Goal: Transaction & Acquisition: Download file/media

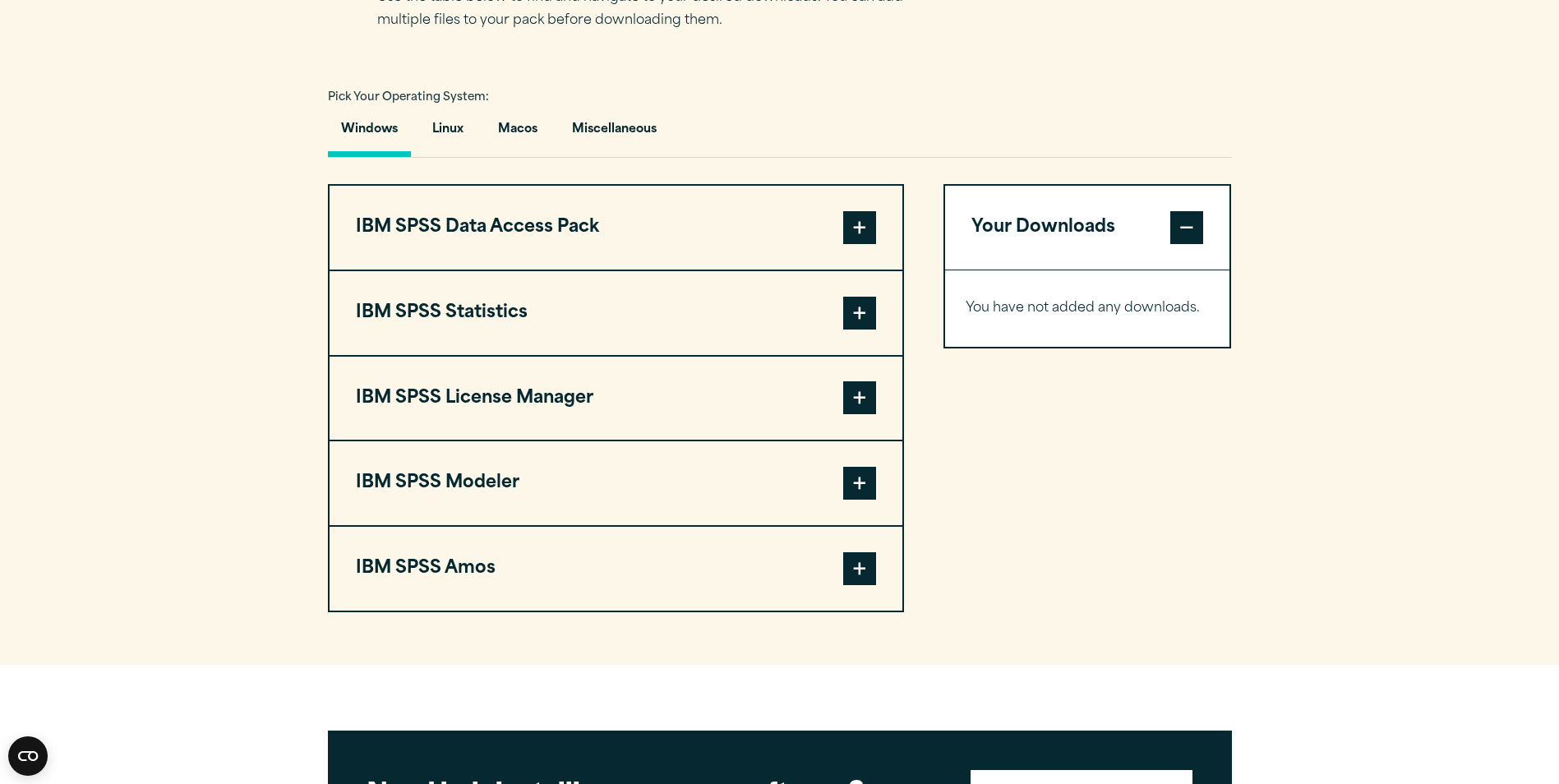
scroll to position [1181, 0]
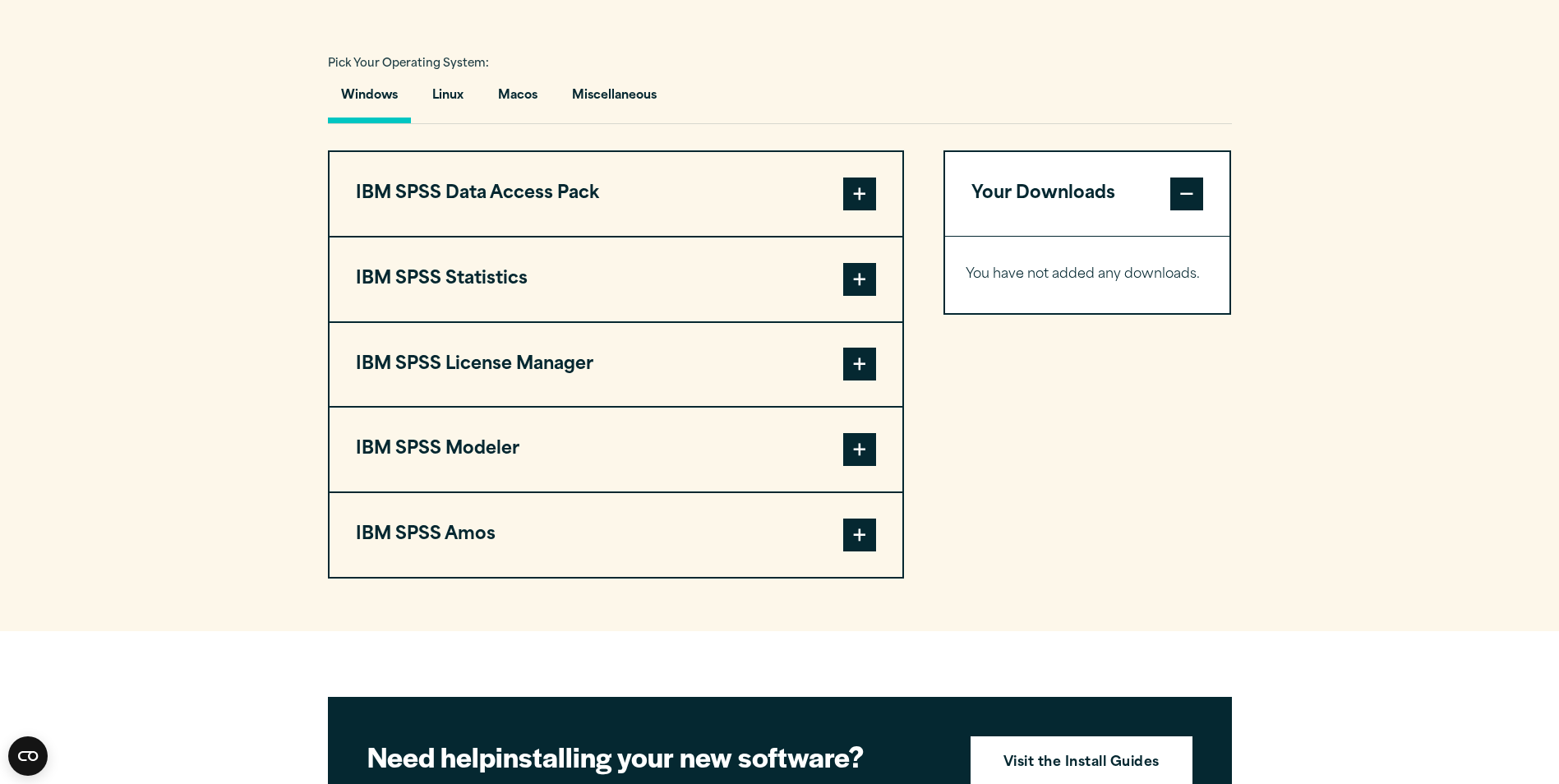
click at [869, 286] on span at bounding box center [859, 278] width 32 height 32
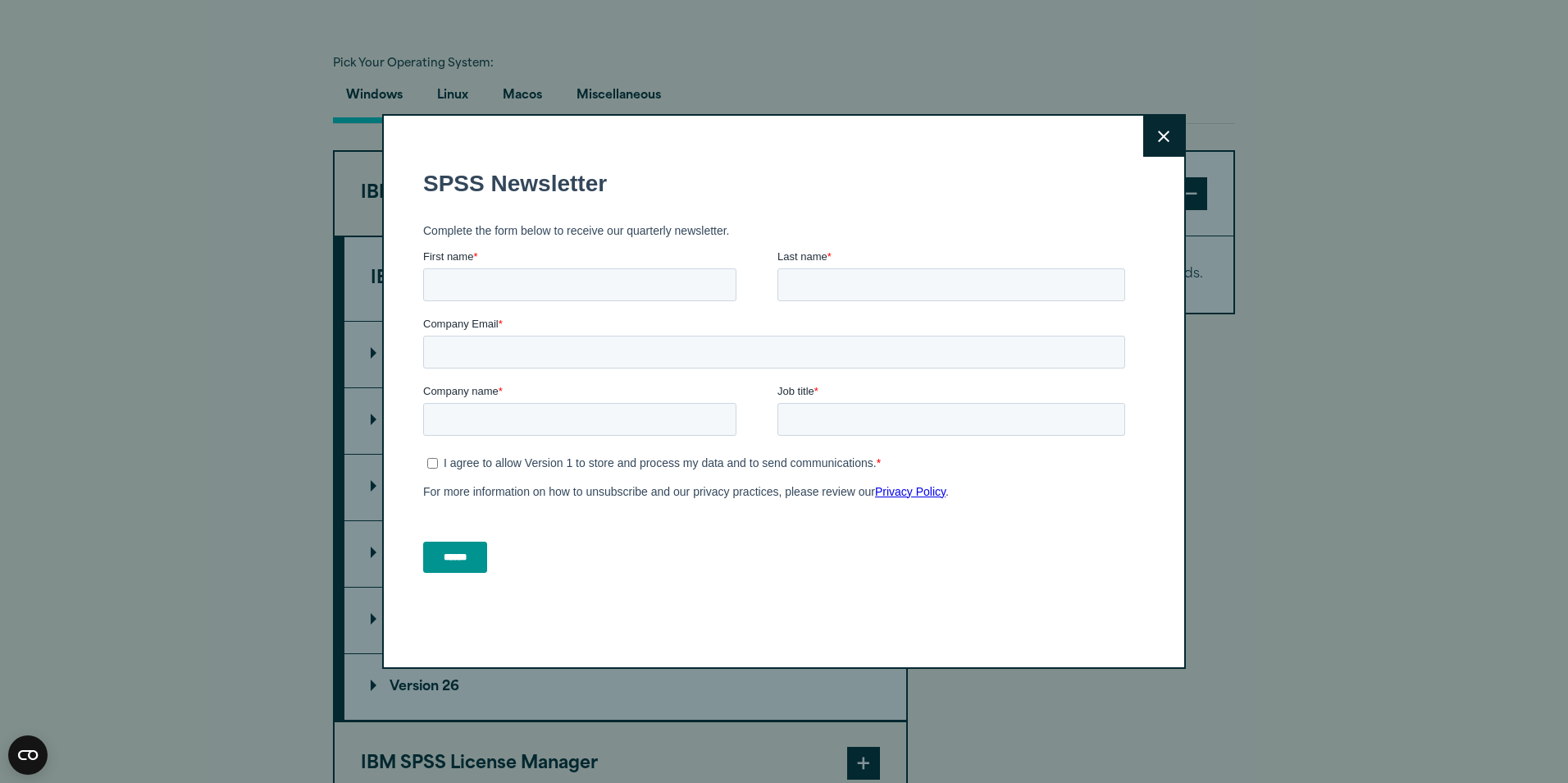
click at [1157, 124] on button "Close" at bounding box center [1164, 136] width 41 height 41
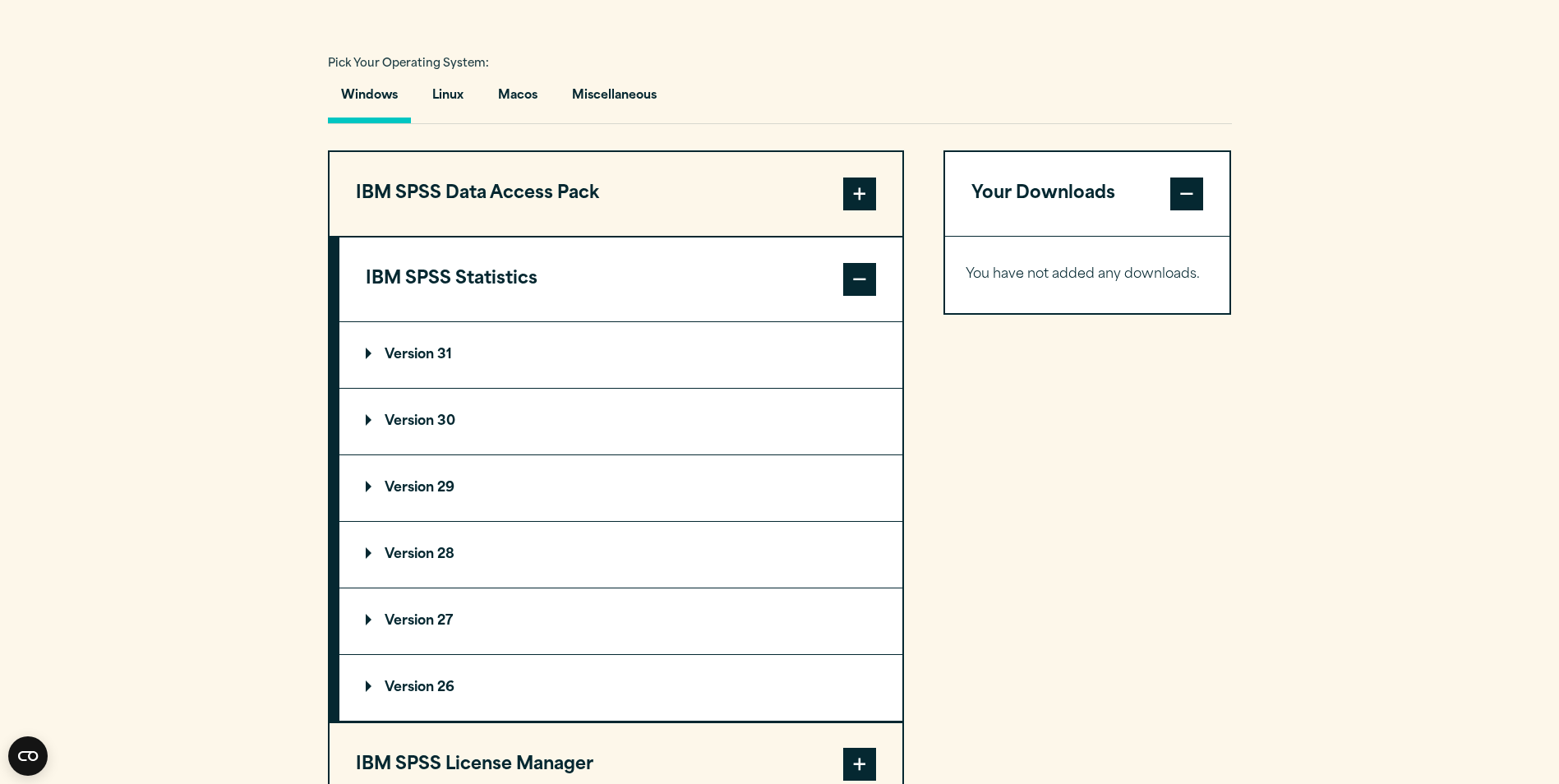
click at [431, 427] on p "Version 30" at bounding box center [410, 421] width 90 height 13
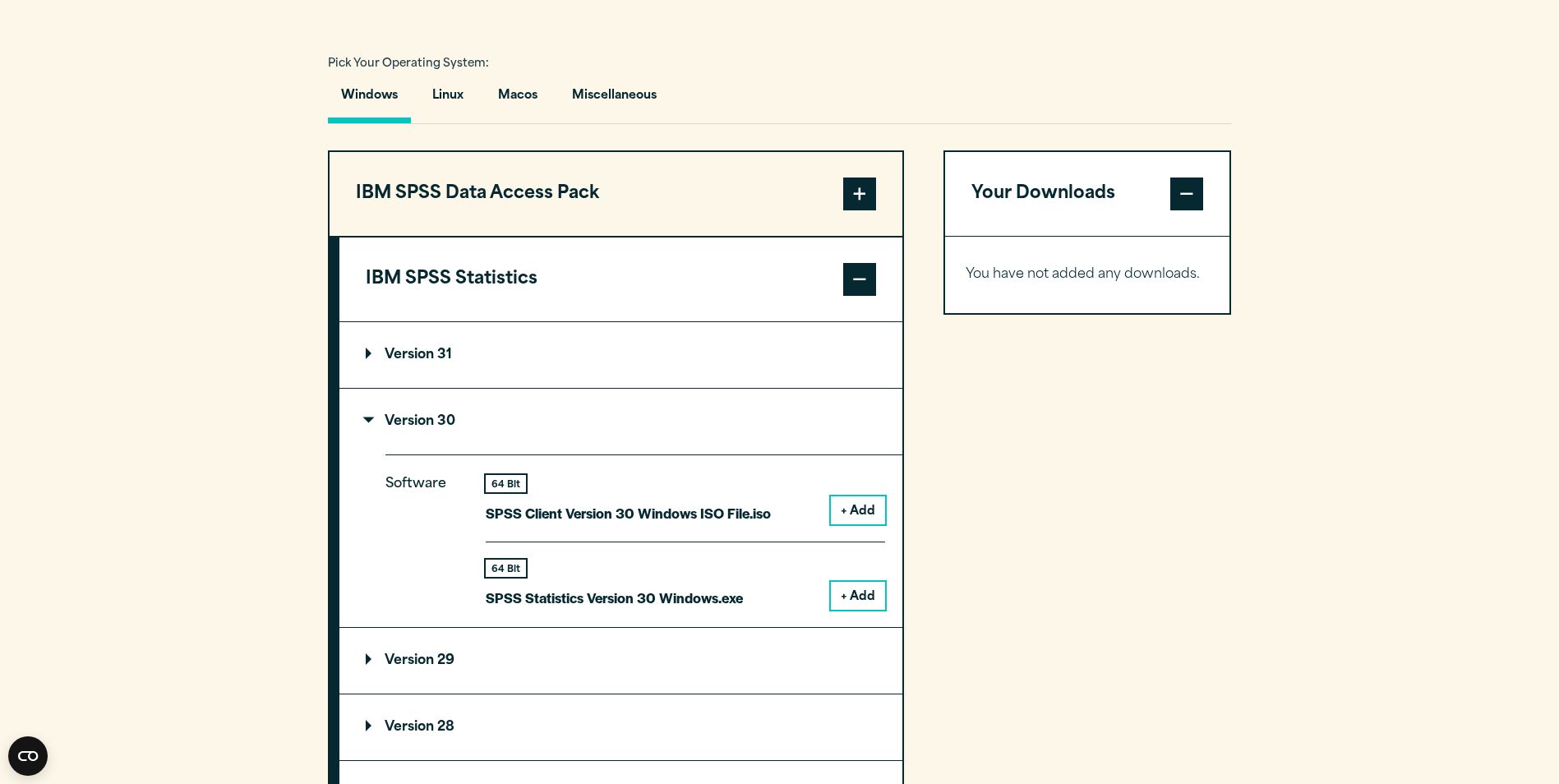
click at [857, 596] on button "+ Add" at bounding box center [857, 596] width 54 height 28
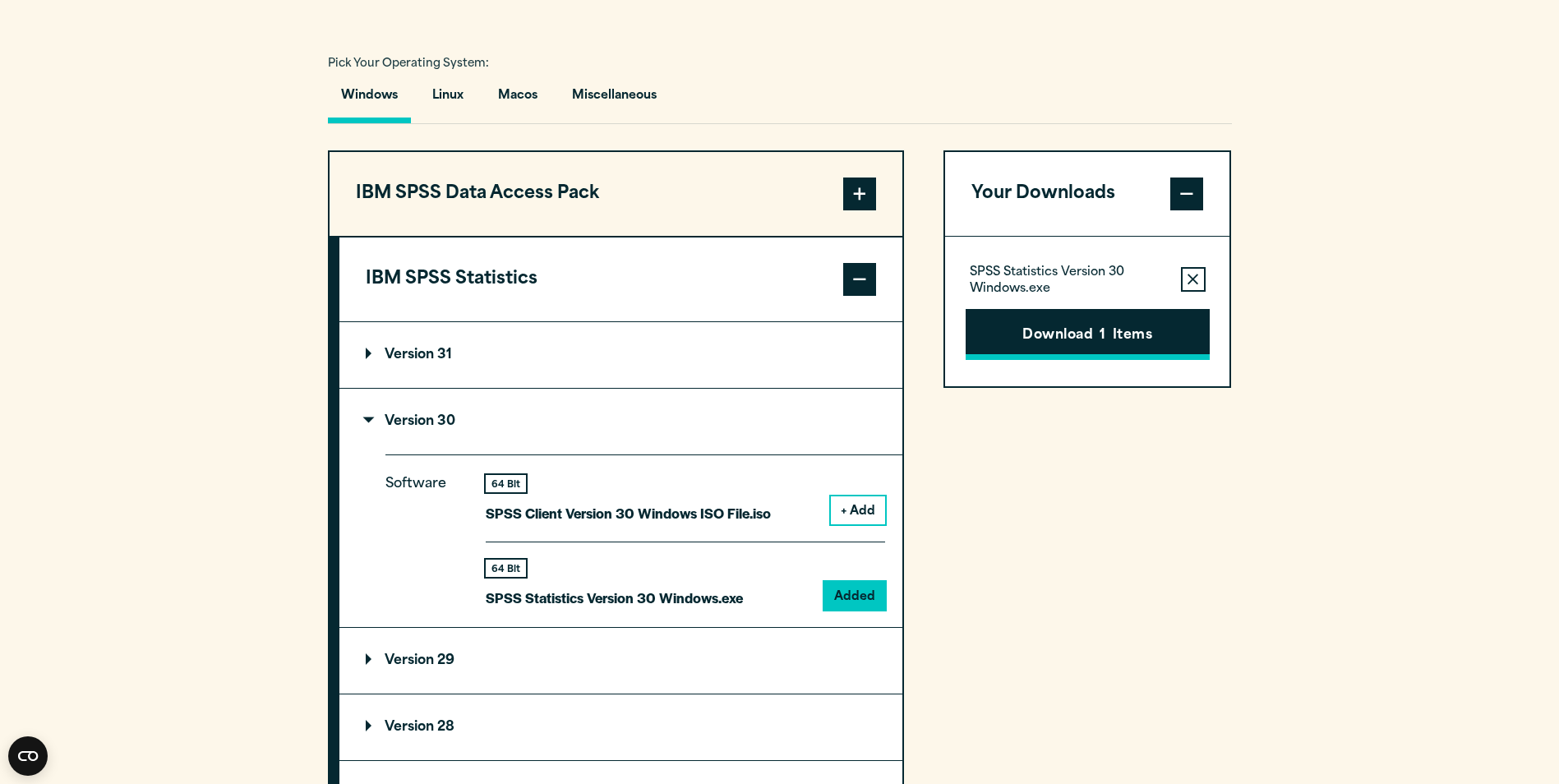
click at [1043, 353] on button "Download 1 Items" at bounding box center [1088, 334] width 244 height 51
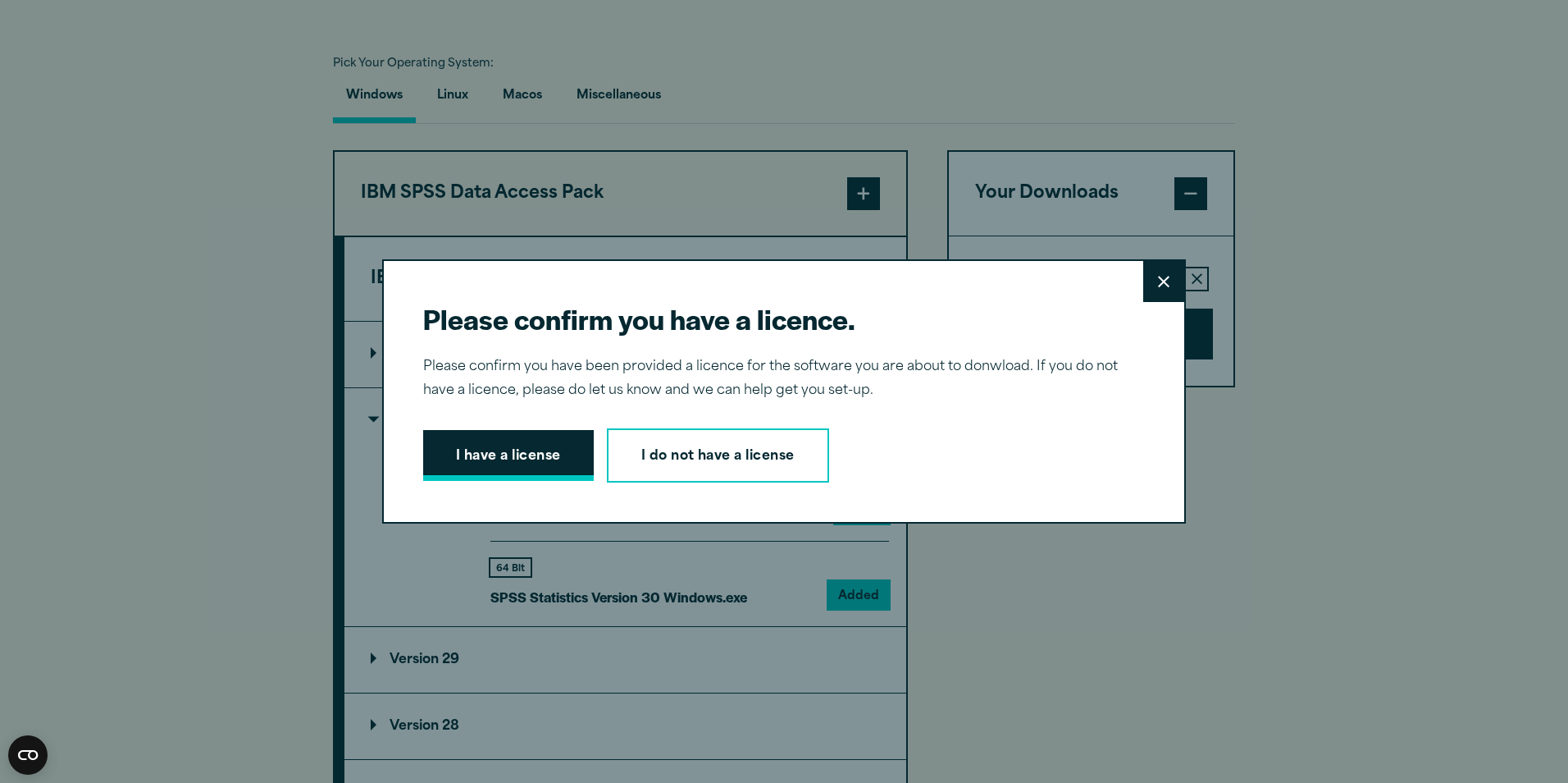
click at [521, 462] on button "I have a license" at bounding box center [508, 455] width 170 height 51
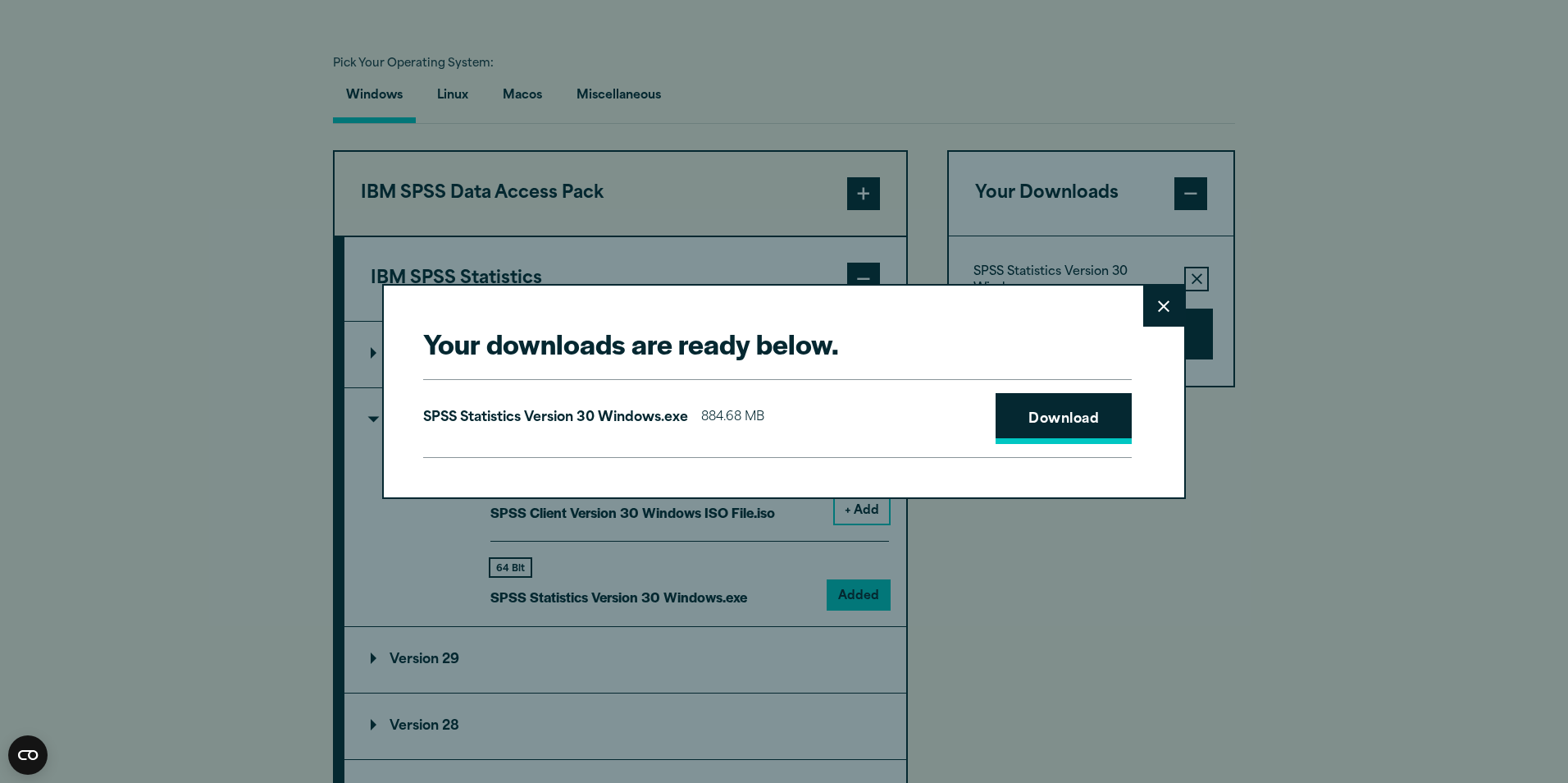
click at [1069, 426] on link "Download" at bounding box center [1063, 418] width 136 height 51
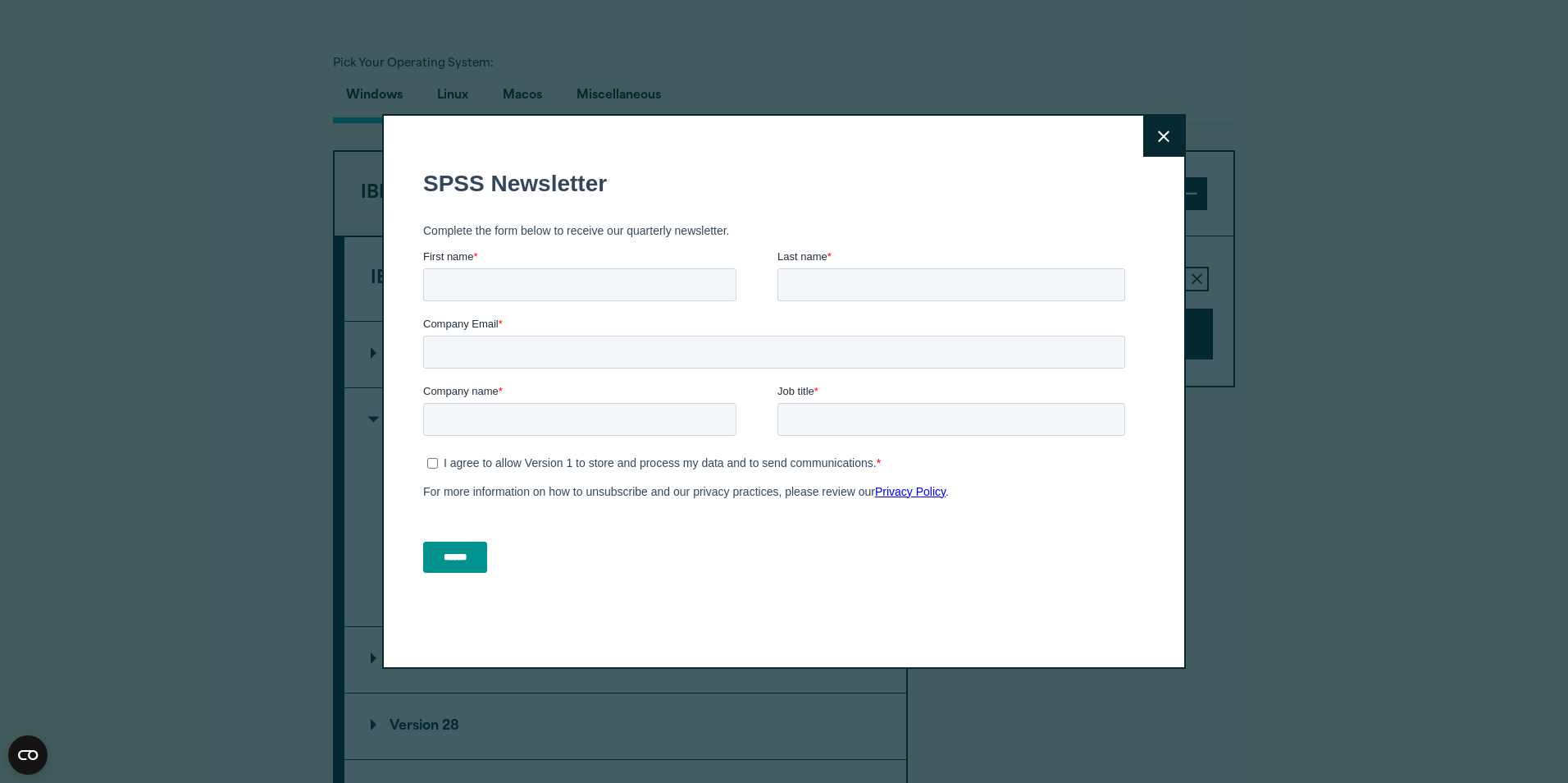
click at [1160, 144] on button "Close" at bounding box center [1164, 136] width 41 height 41
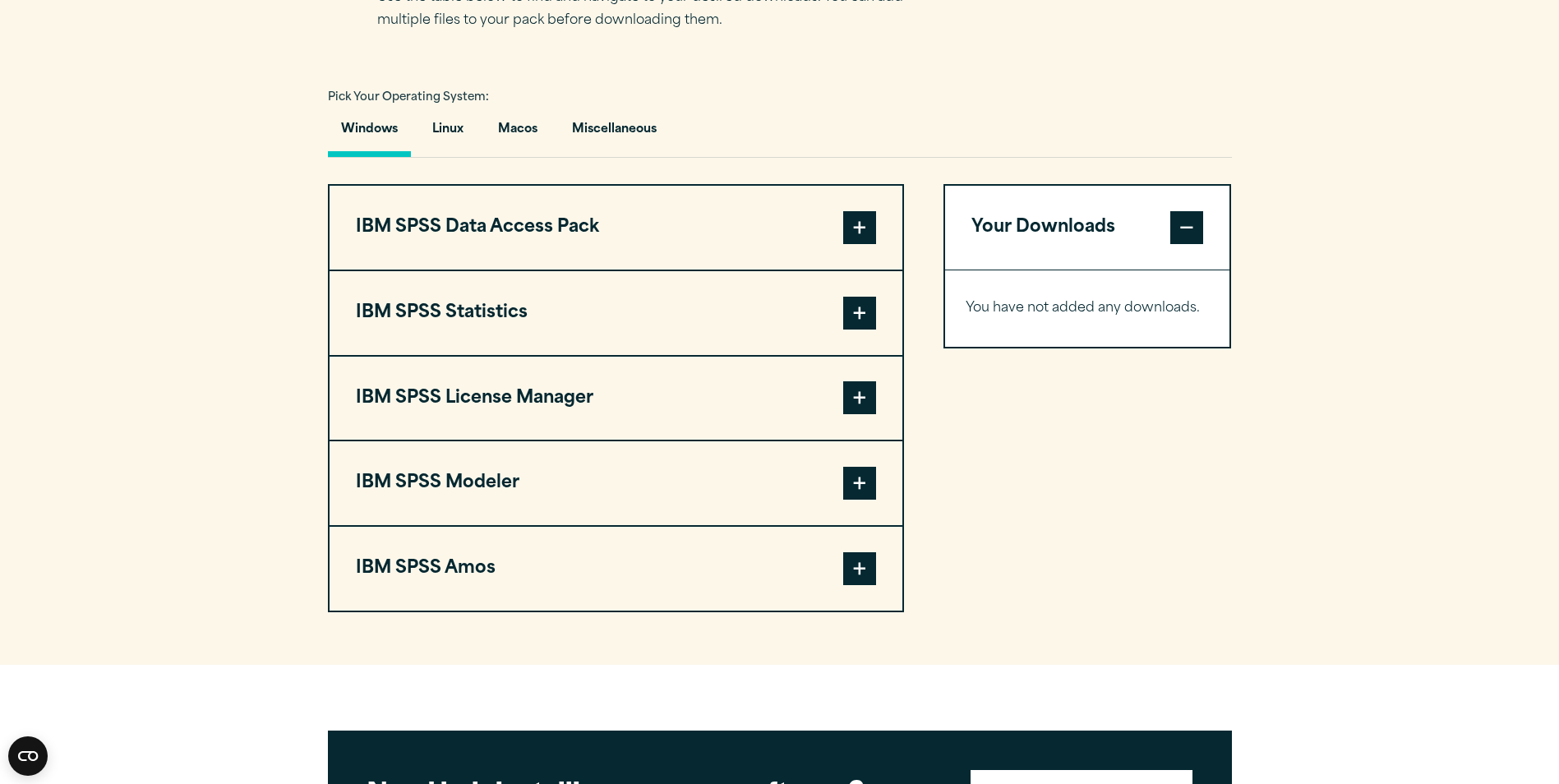
scroll to position [1153, 0]
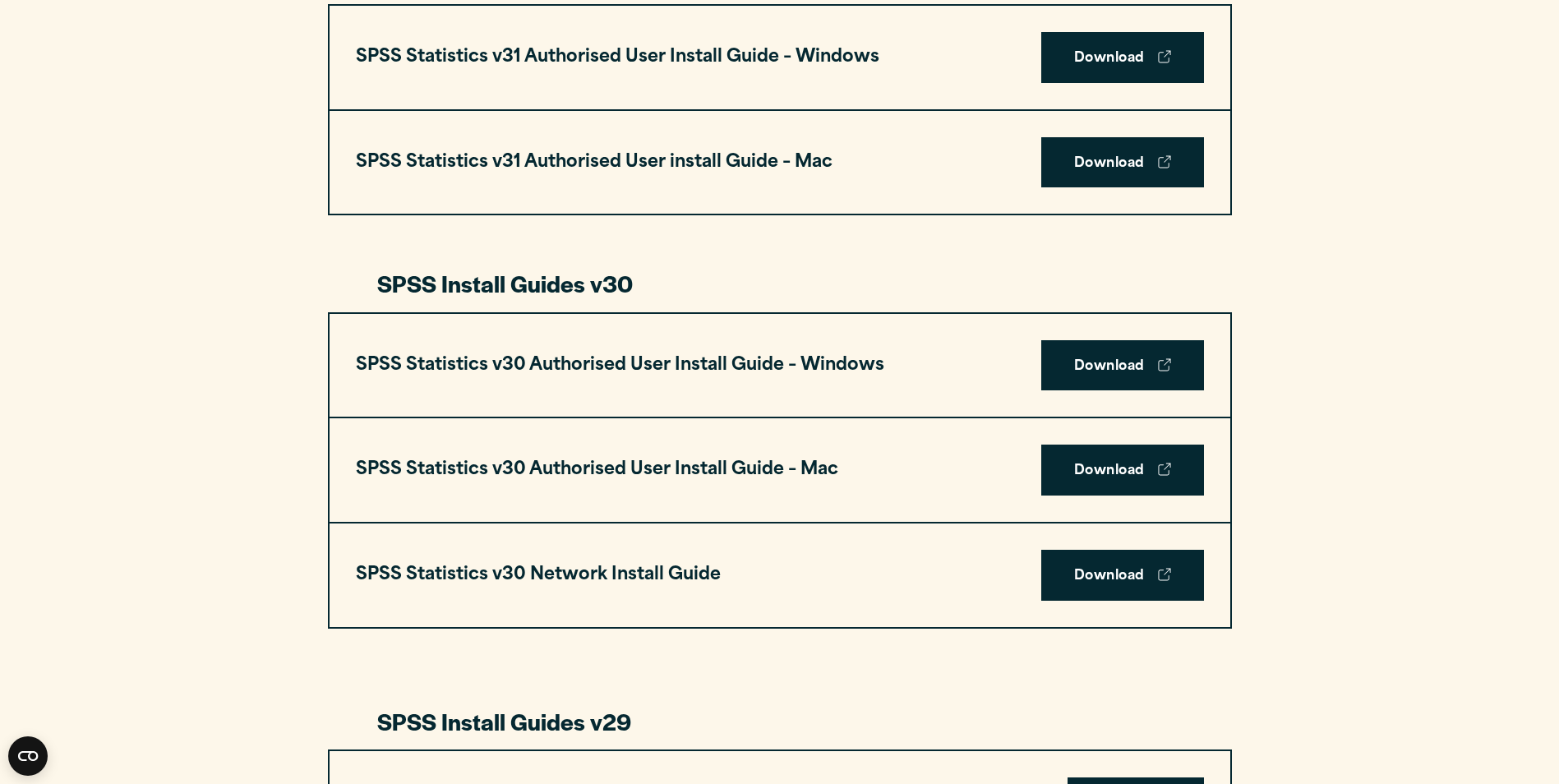
scroll to position [843, 0]
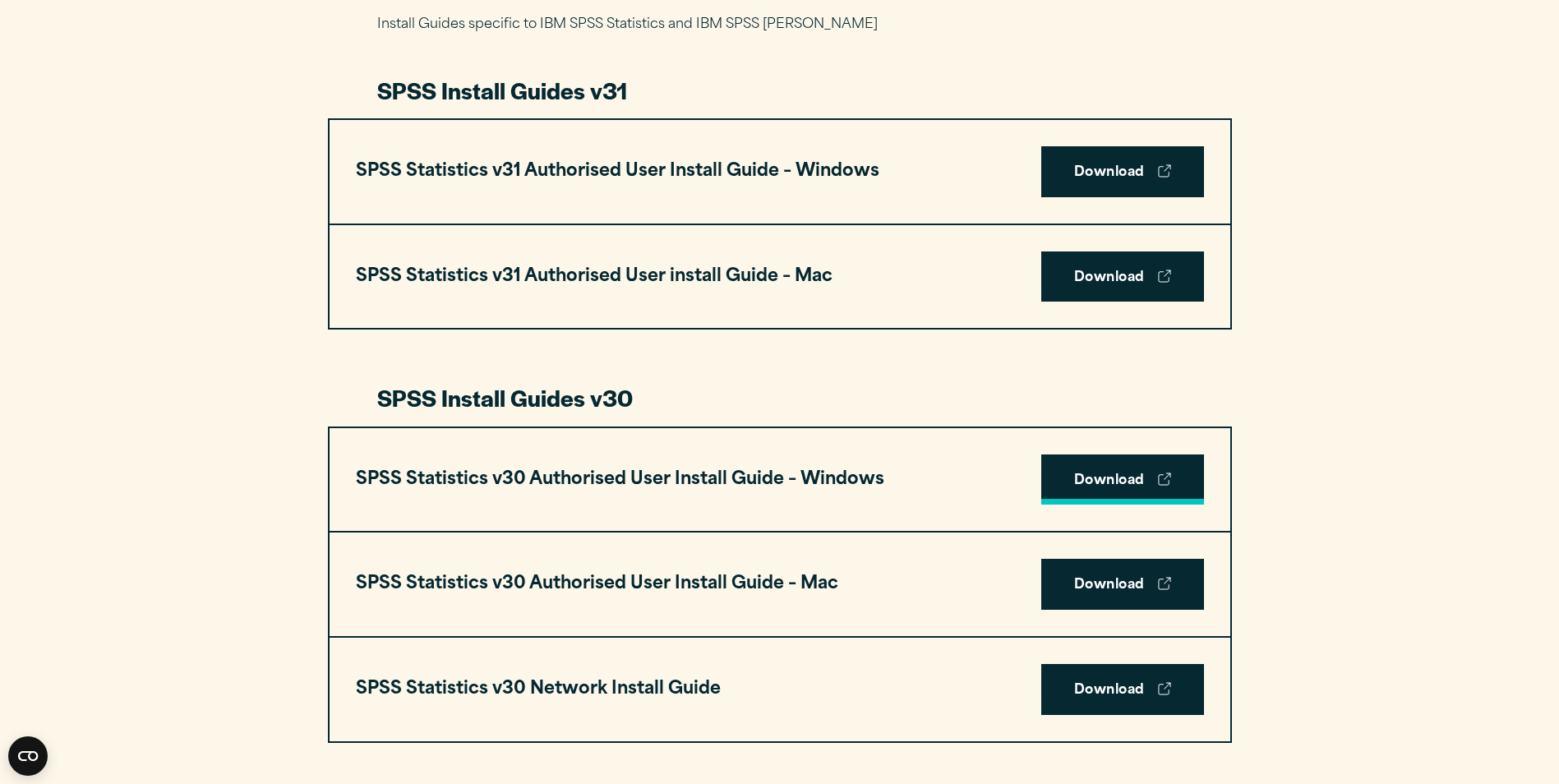
click at [1112, 478] on link "Download" at bounding box center [1122, 480] width 162 height 51
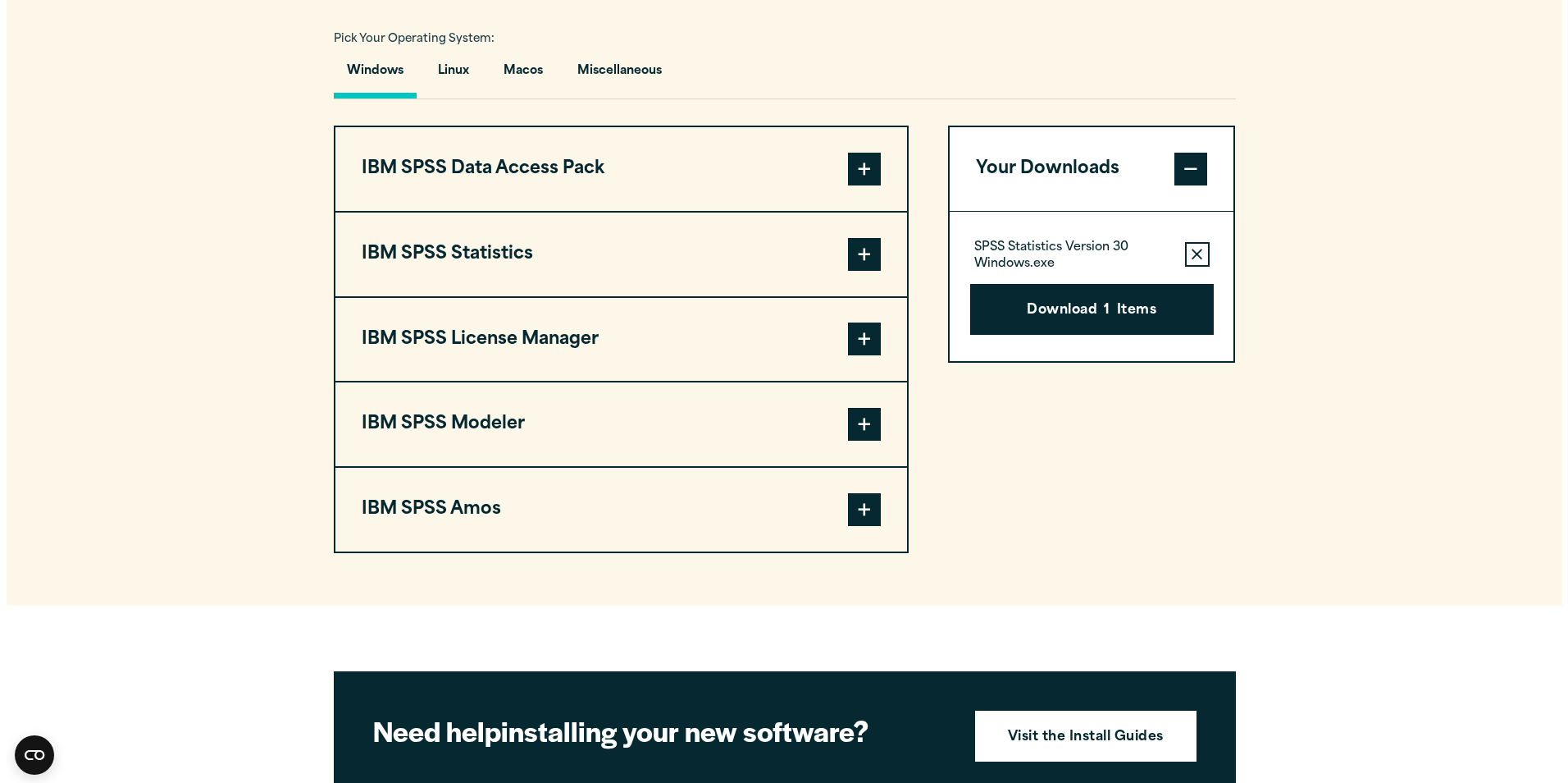
scroll to position [1210, 0]
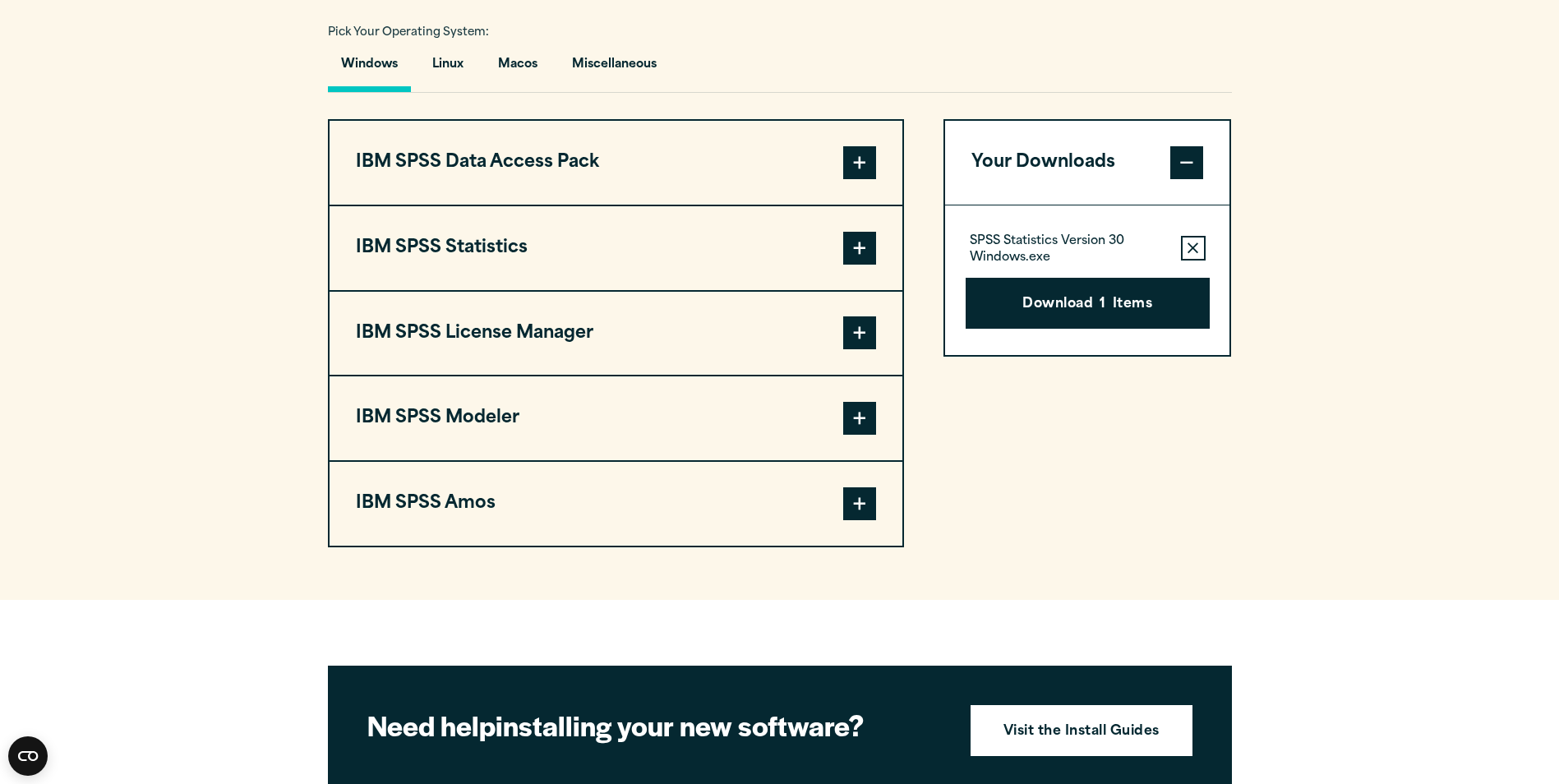
click at [859, 256] on span at bounding box center [859, 248] width 32 height 32
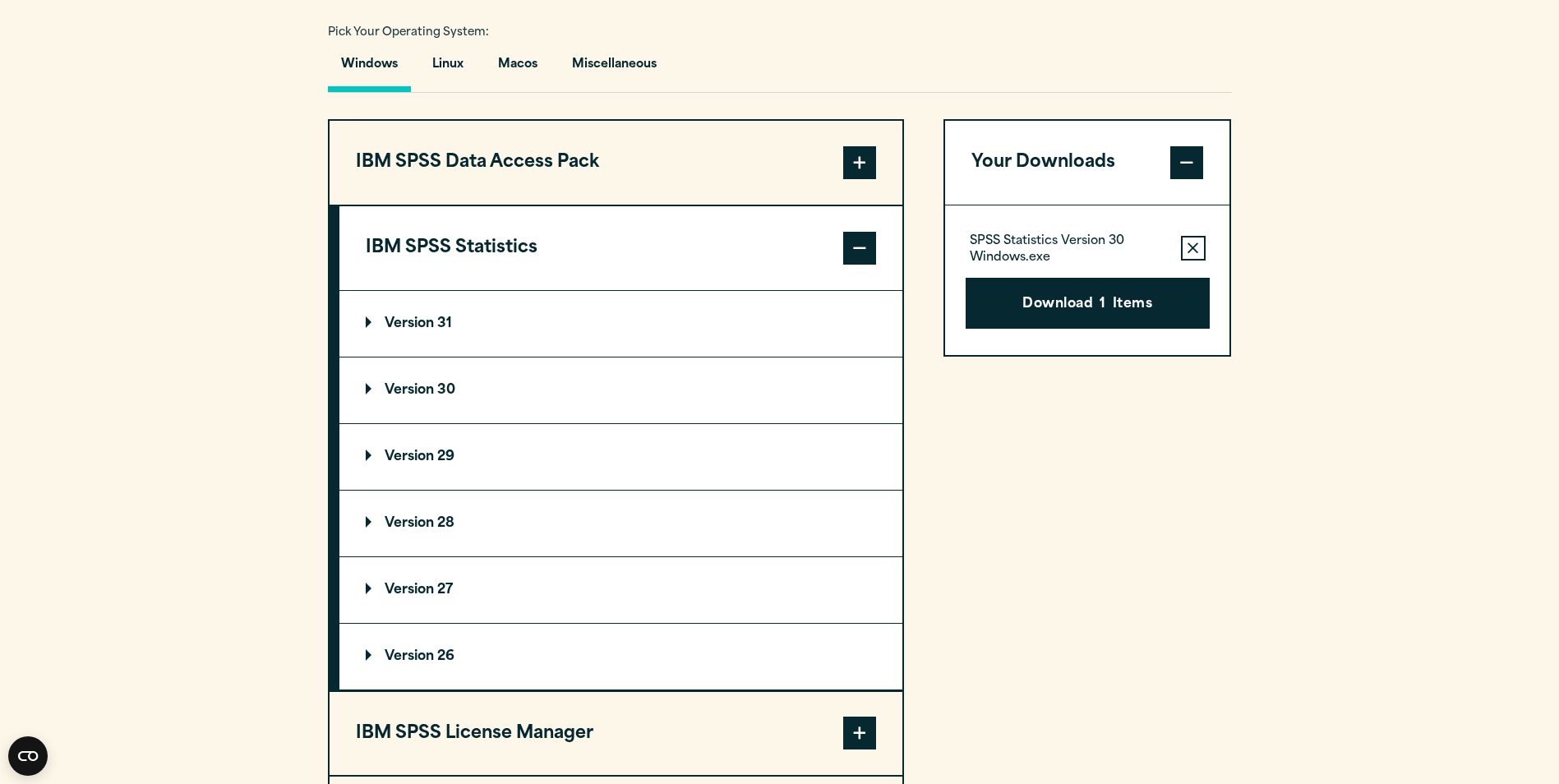
click at [429, 390] on p "Version 30" at bounding box center [410, 391] width 90 height 13
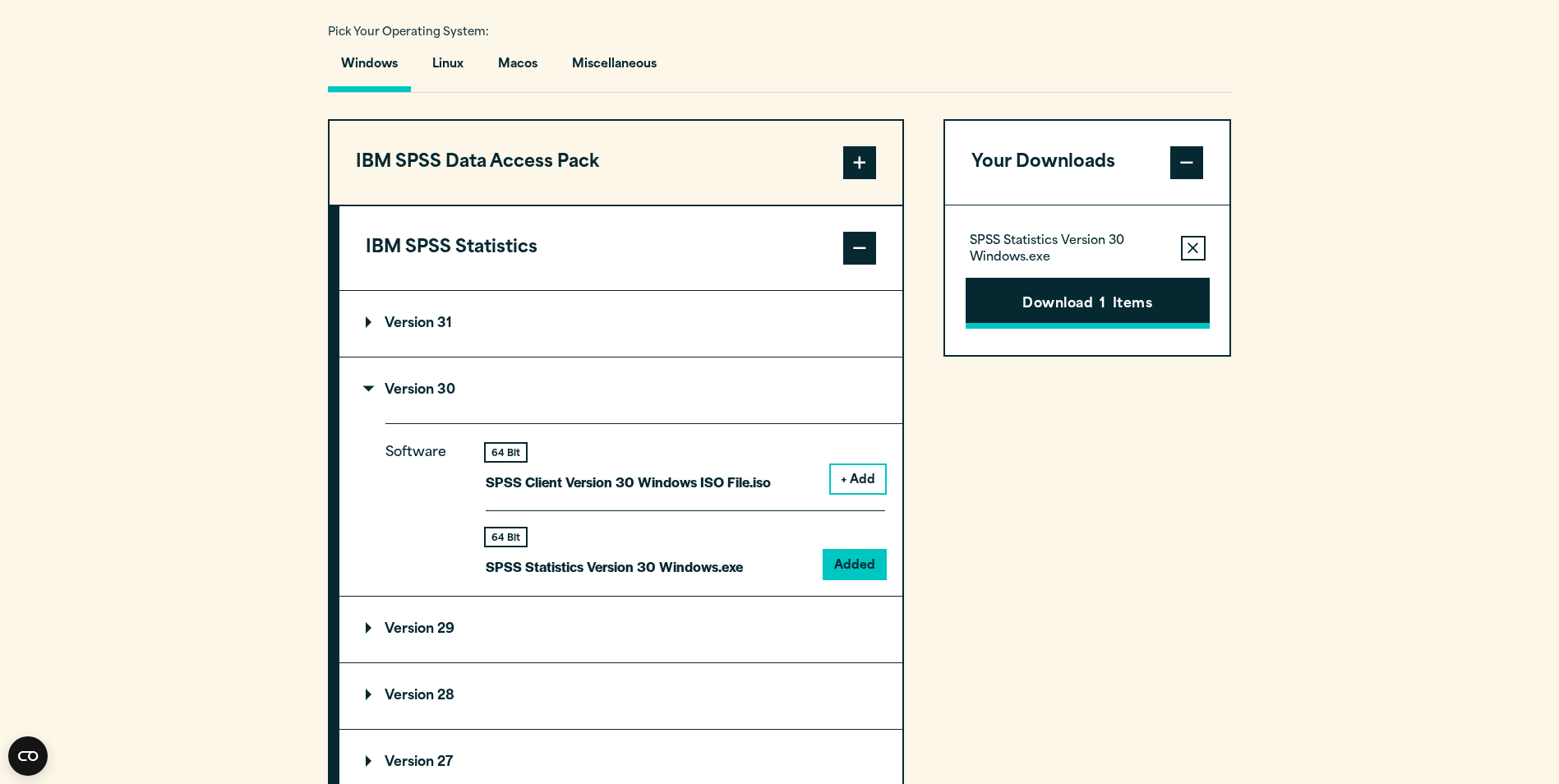
click at [1092, 306] on button "Download 1 Items" at bounding box center [1088, 302] width 244 height 51
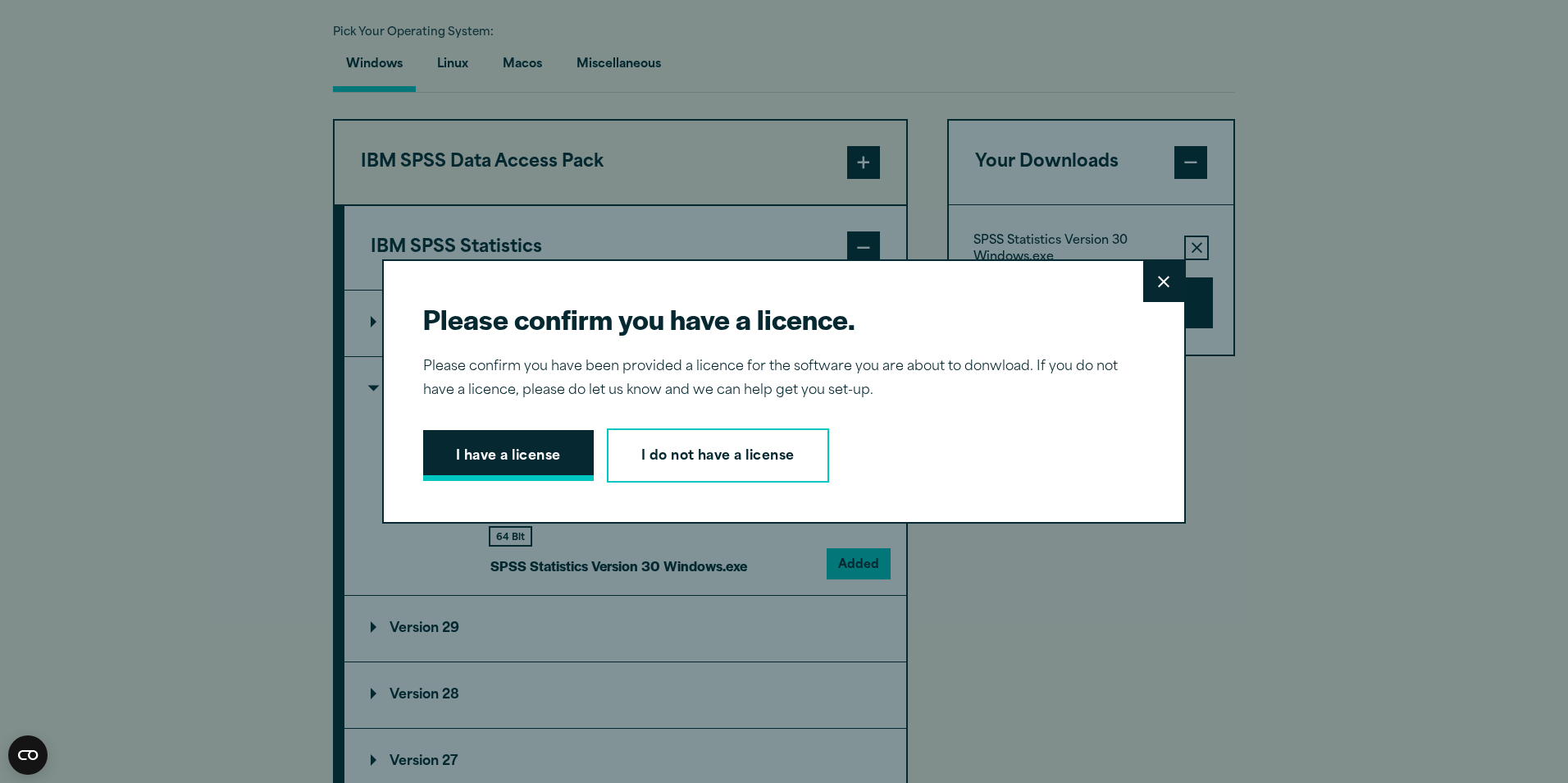
click at [457, 452] on button "I have a license" at bounding box center [508, 455] width 170 height 51
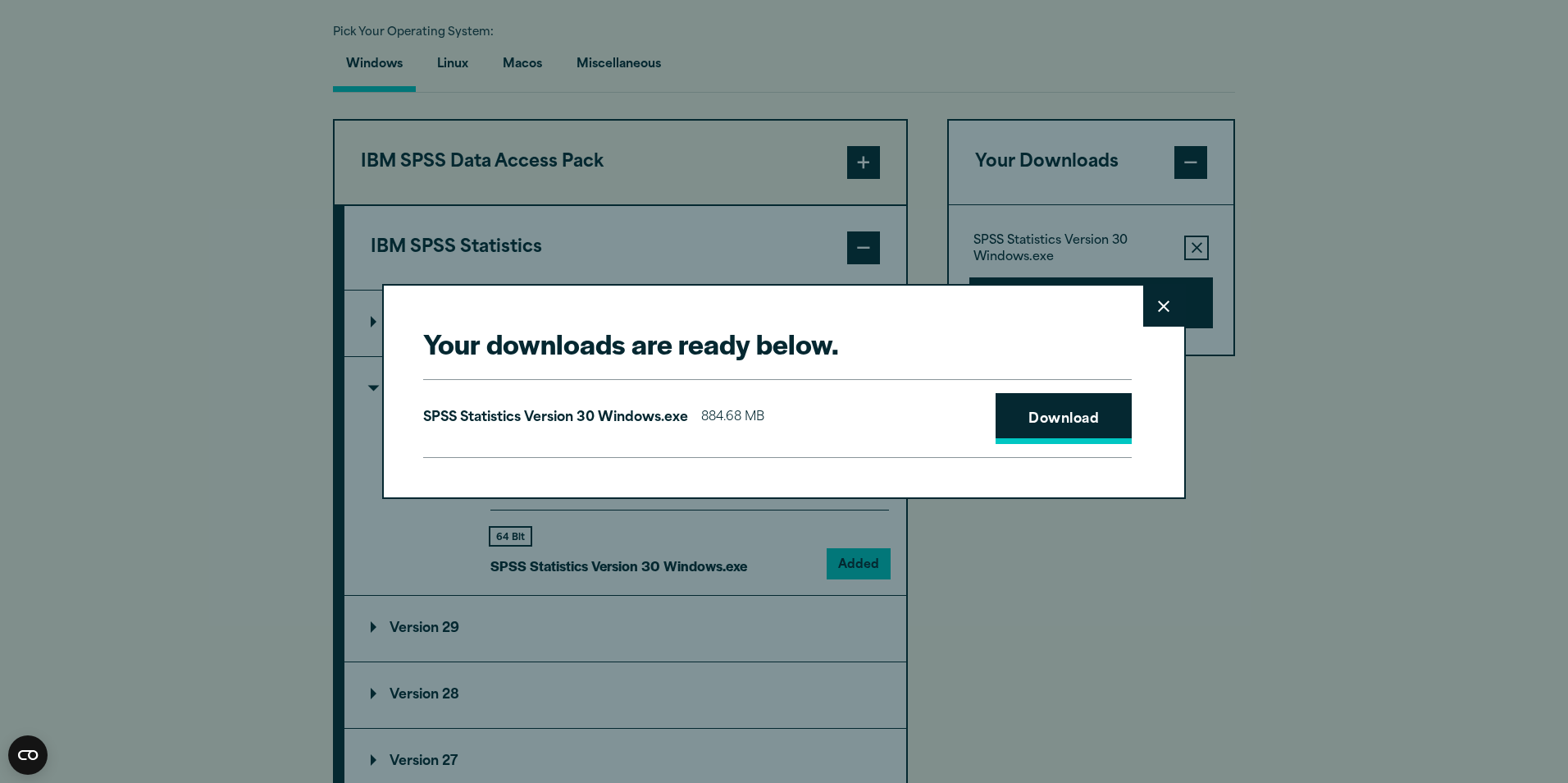
click at [1079, 427] on link "Download" at bounding box center [1063, 418] width 136 height 51
